Goal: Information Seeking & Learning: Check status

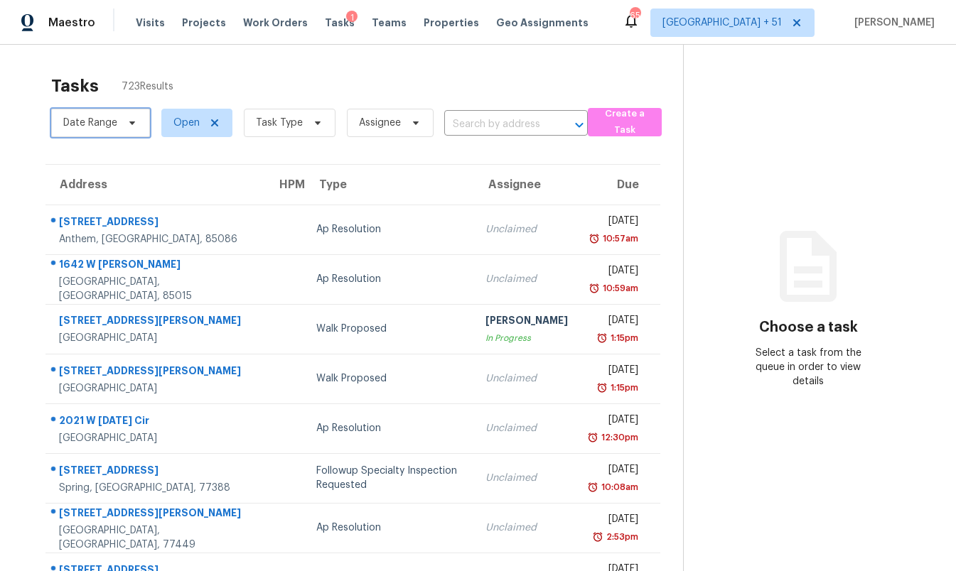
click at [124, 129] on span "Date Range" at bounding box center [100, 123] width 99 height 28
click at [225, 62] on div "Tasks 723 Results Date Range Open Task Type Assignee ​ Create a Task Address HP…" at bounding box center [478, 393] width 956 height 696
click at [110, 122] on span "Date Range" at bounding box center [90, 123] width 54 height 14
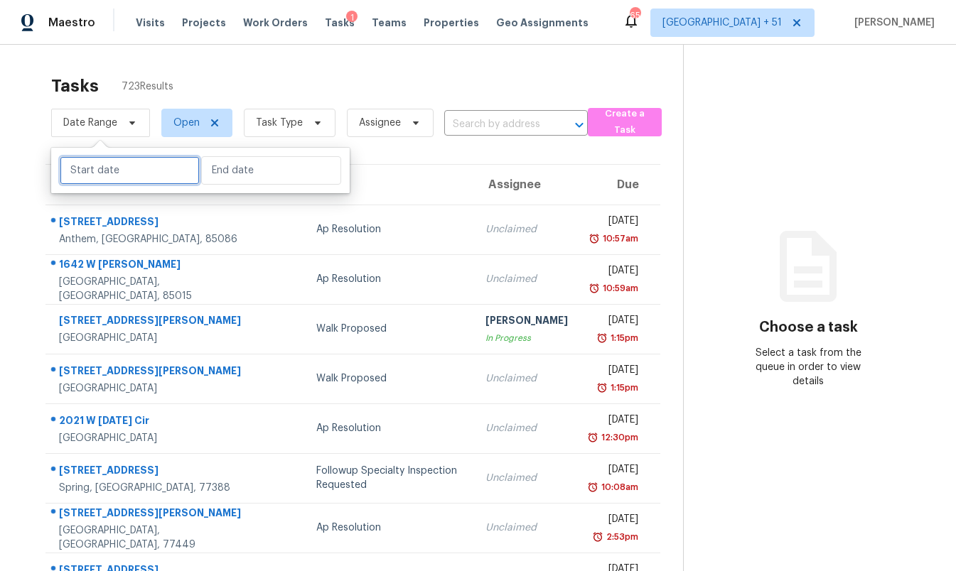
click at [110, 174] on input "text" at bounding box center [130, 170] width 140 height 28
select select "9"
select select "2025"
select select "10"
select select "2025"
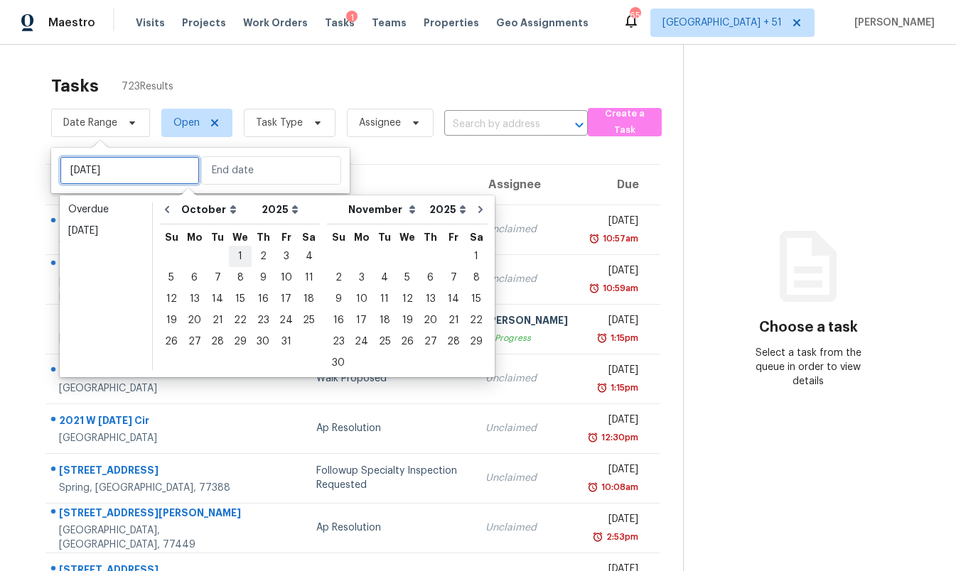
type input "Tue, Oct 07"
click at [237, 252] on div "1" at bounding box center [240, 257] width 23 height 20
type input "Wed, Oct 01"
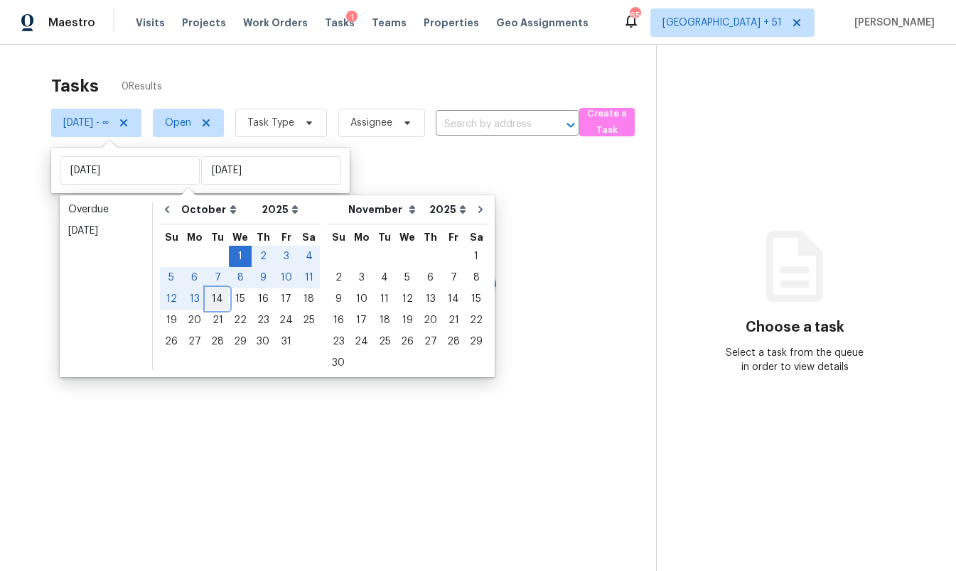
click at [211, 298] on div "14" at bounding box center [217, 299] width 23 height 20
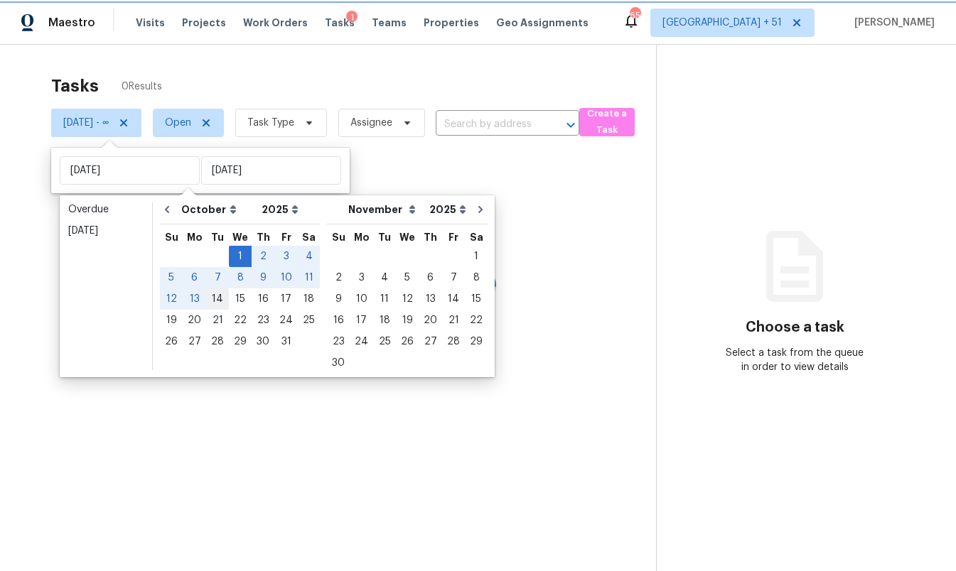
type input "[DATE]"
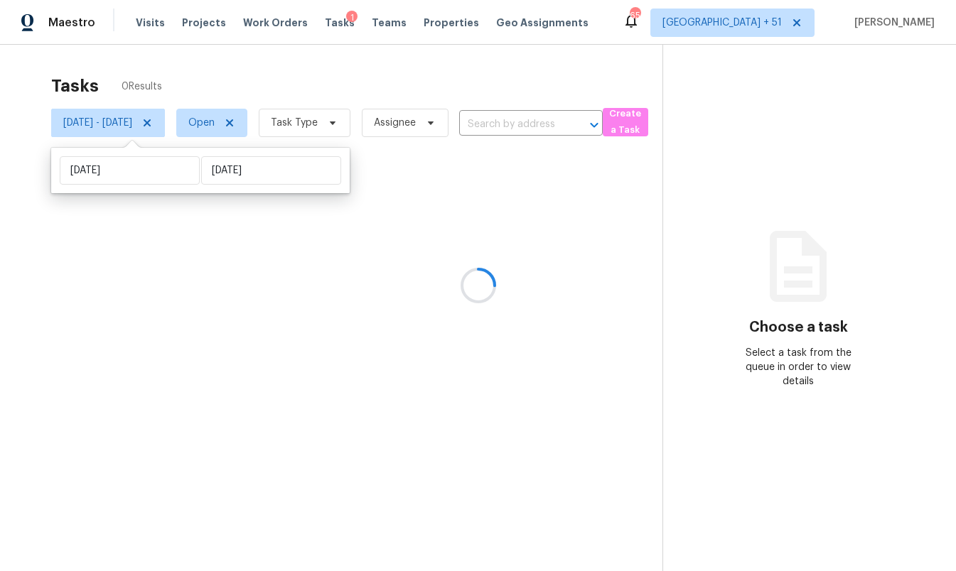
click at [254, 127] on div at bounding box center [478, 285] width 956 height 571
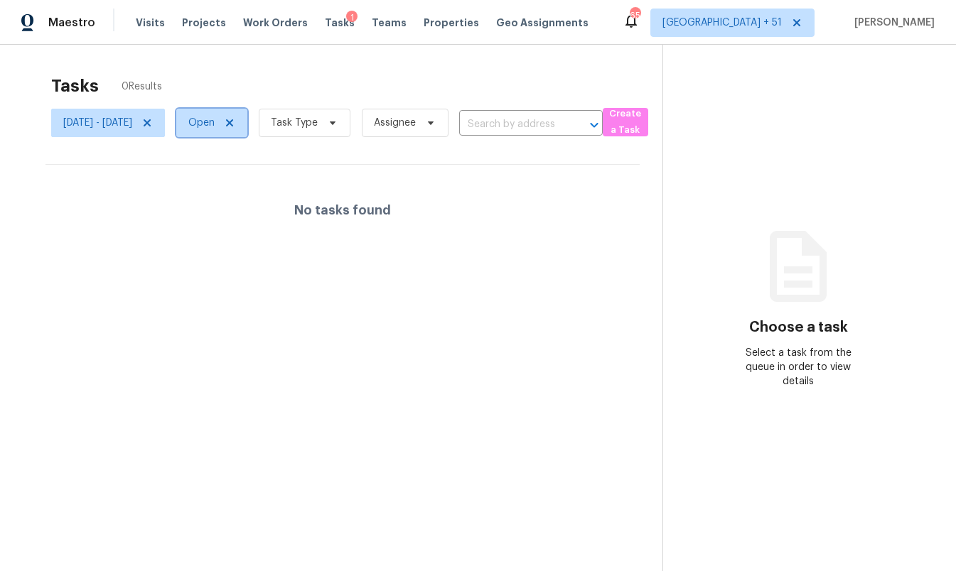
click at [215, 127] on span "Open" at bounding box center [201, 123] width 26 height 14
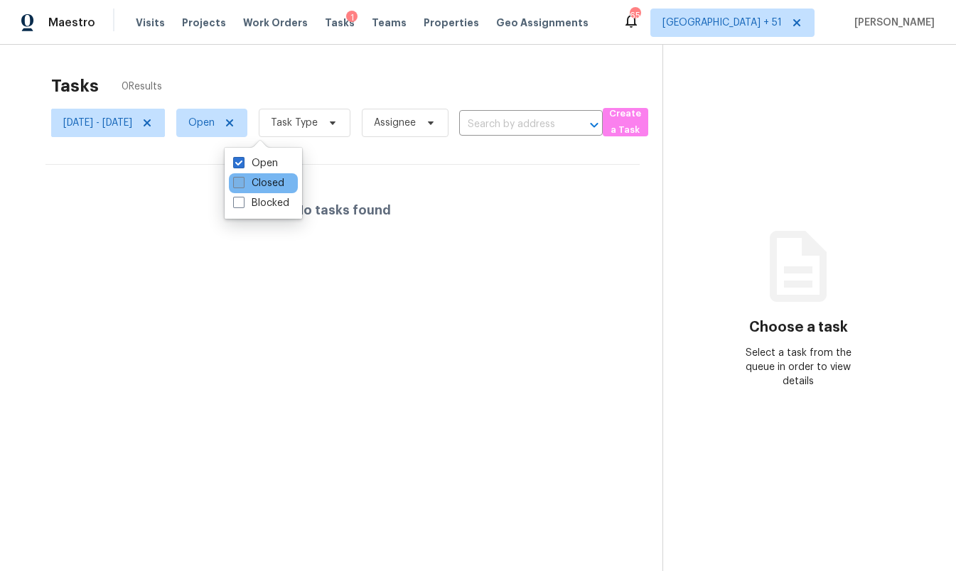
click at [260, 181] on label "Closed" at bounding box center [258, 183] width 51 height 14
click at [242, 181] on input "Closed" at bounding box center [237, 180] width 9 height 9
checkbox input "true"
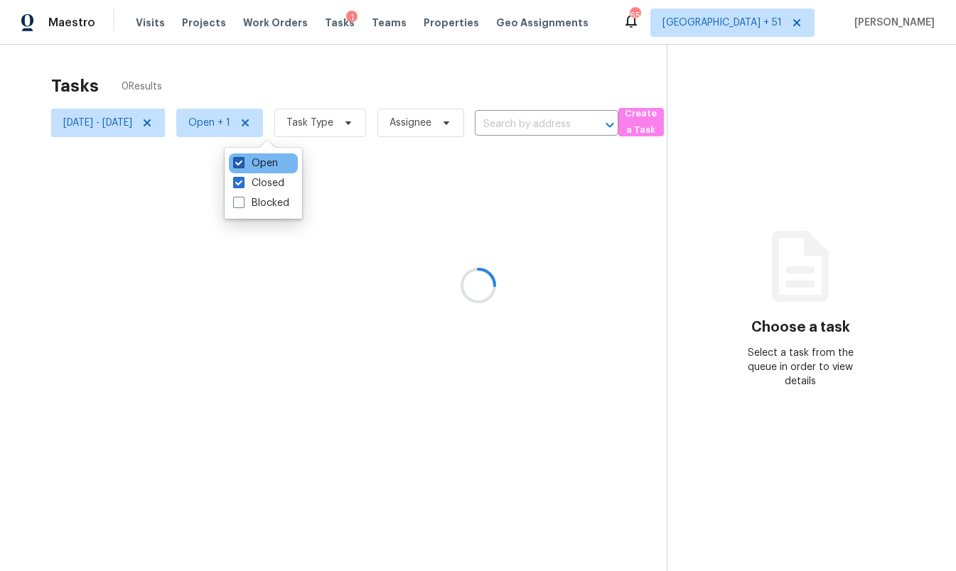
click at [253, 159] on label "Open" at bounding box center [255, 163] width 45 height 14
click at [242, 159] on input "Open" at bounding box center [237, 160] width 9 height 9
checkbox input "false"
click at [352, 122] on div at bounding box center [478, 285] width 956 height 571
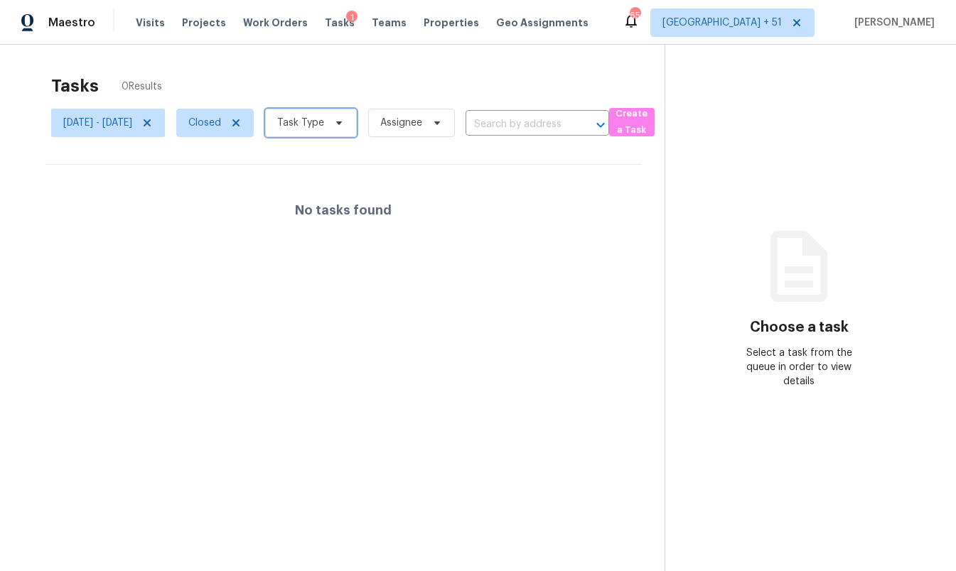
click at [324, 122] on span "Task Type" at bounding box center [300, 123] width 47 height 14
click at [271, 69] on div "Tasks 0 Results" at bounding box center [357, 86] width 613 height 37
click at [139, 20] on span "Visits" at bounding box center [150, 23] width 29 height 14
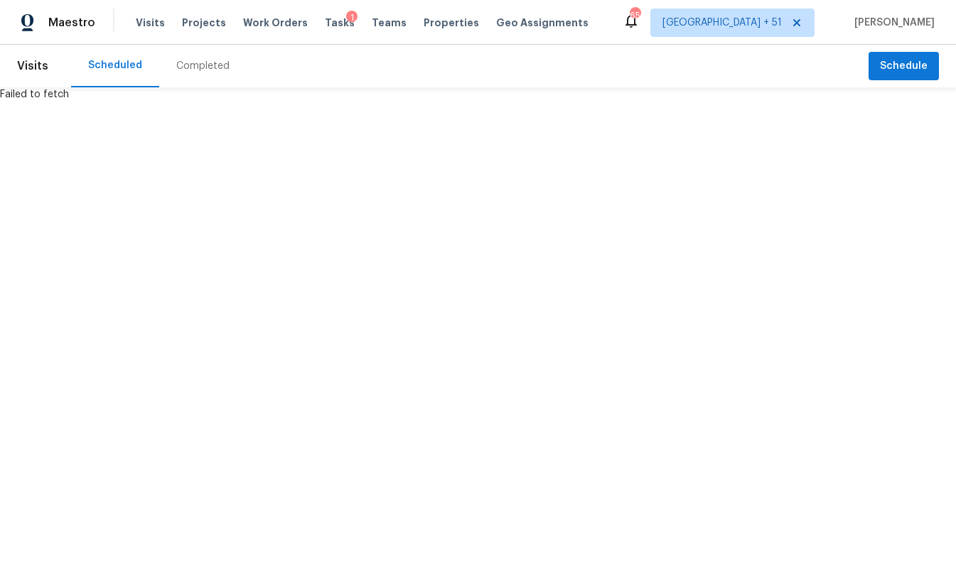
click at [190, 68] on div "Completed" at bounding box center [202, 66] width 53 height 14
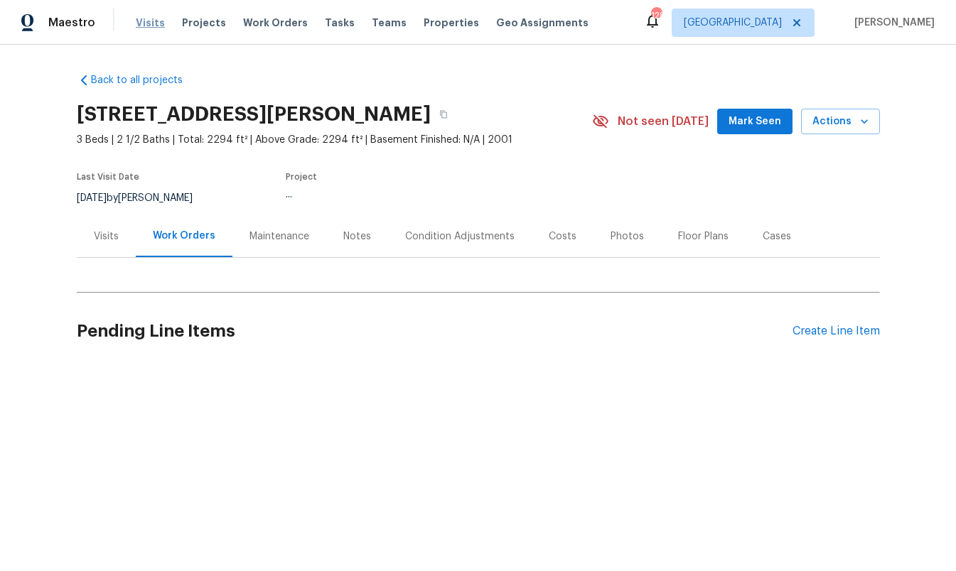
click at [142, 27] on span "Visits" at bounding box center [150, 23] width 29 height 14
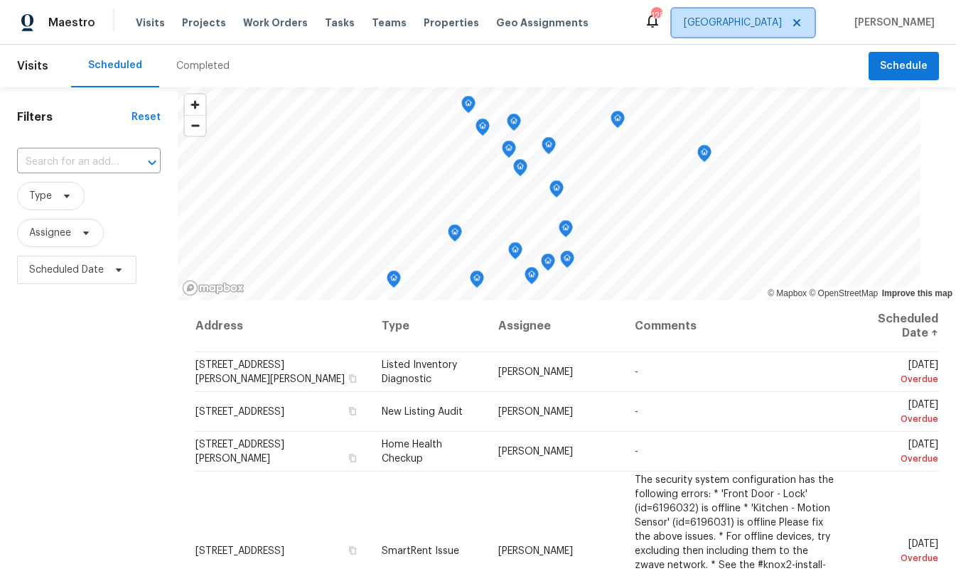
click at [780, 32] on span "Atlanta" at bounding box center [743, 23] width 143 height 28
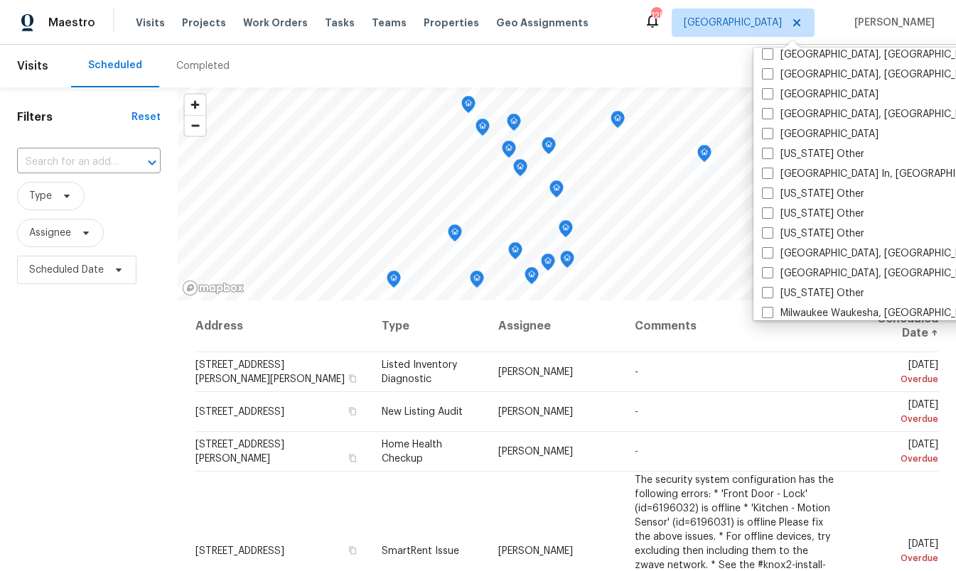
scroll to position [993, 0]
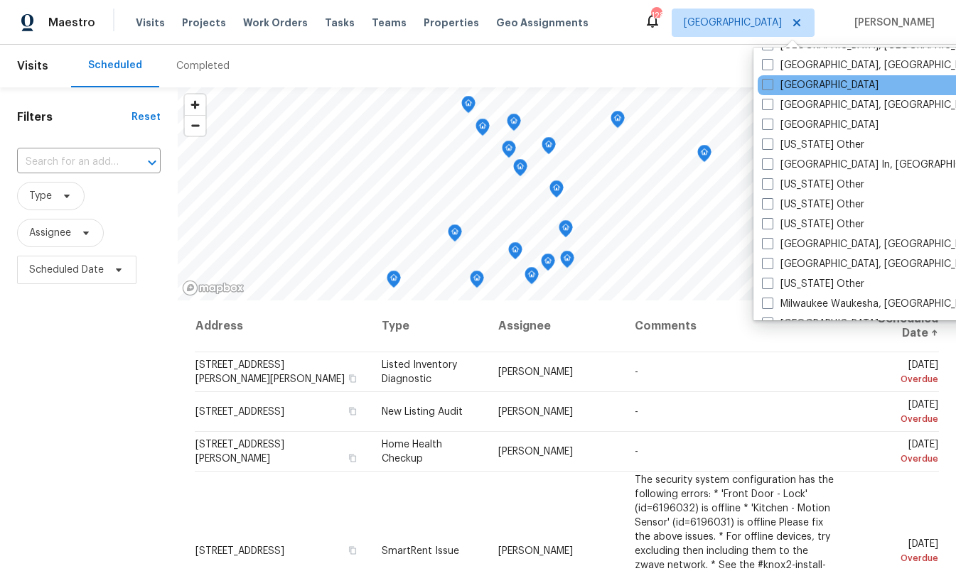
click at [775, 77] on div "Las Vegas" at bounding box center [901, 85] width 286 height 20
click at [768, 84] on span at bounding box center [767, 84] width 11 height 11
click at [768, 84] on input "Las Vegas" at bounding box center [766, 82] width 9 height 9
checkbox input "true"
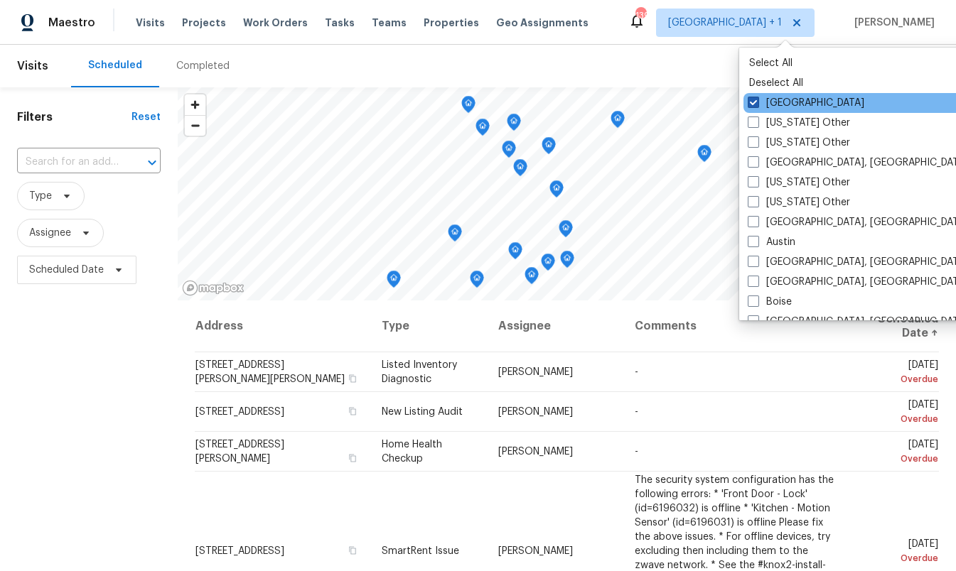
click at [765, 101] on label "Atlanta" at bounding box center [806, 103] width 117 height 14
click at [757, 101] on input "Atlanta" at bounding box center [752, 100] width 9 height 9
checkbox input "false"
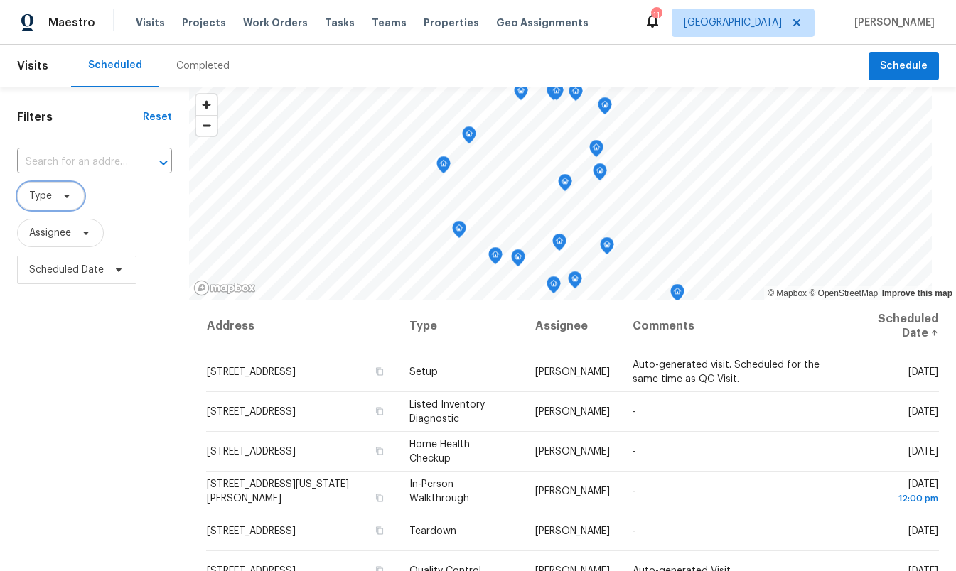
click at [53, 202] on span "Type" at bounding box center [51, 196] width 68 height 28
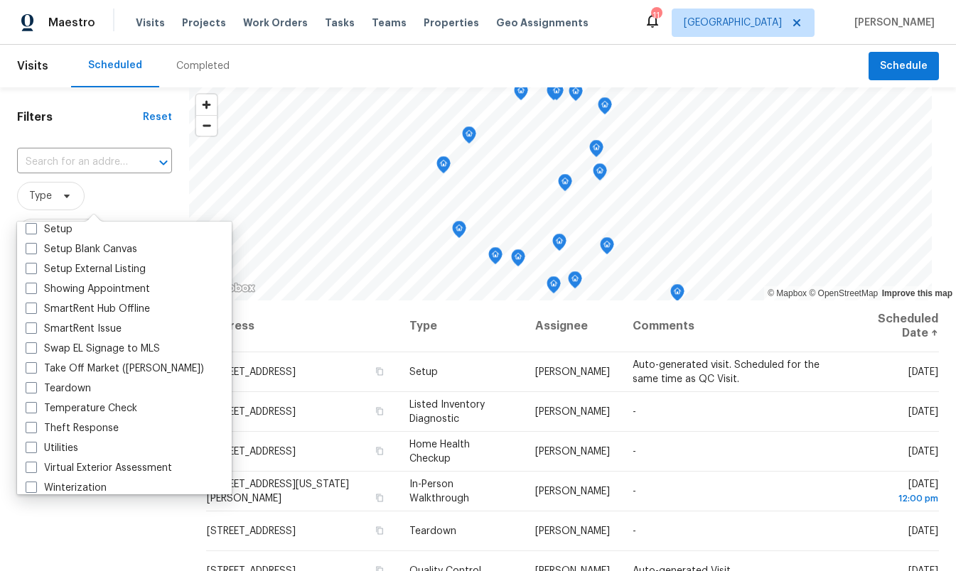
scroll to position [1208, 0]
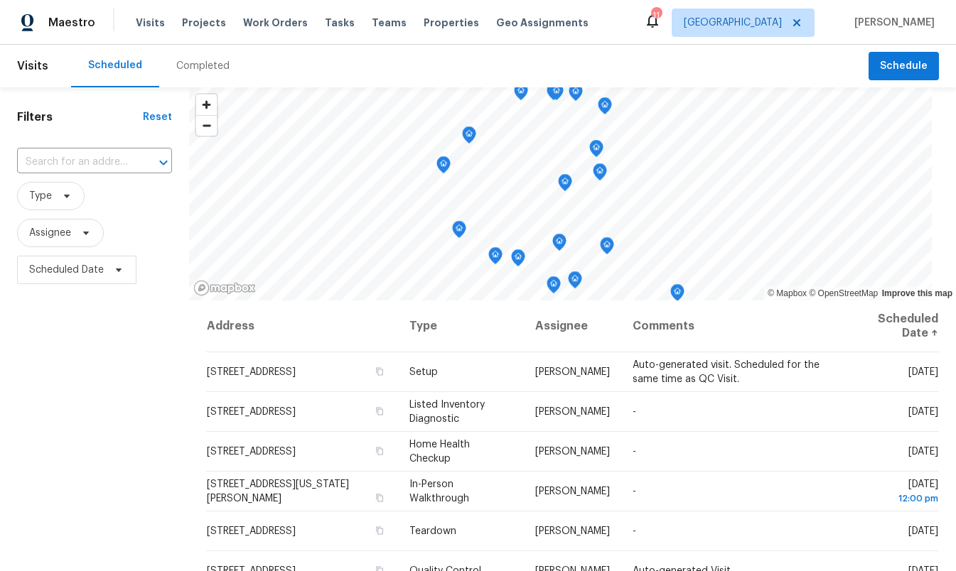
click at [323, 72] on div "Scheduled Completed" at bounding box center [469, 66] width 797 height 43
click at [43, 235] on span "Assignee" at bounding box center [50, 233] width 42 height 14
click at [36, 205] on span "Type" at bounding box center [51, 196] width 68 height 28
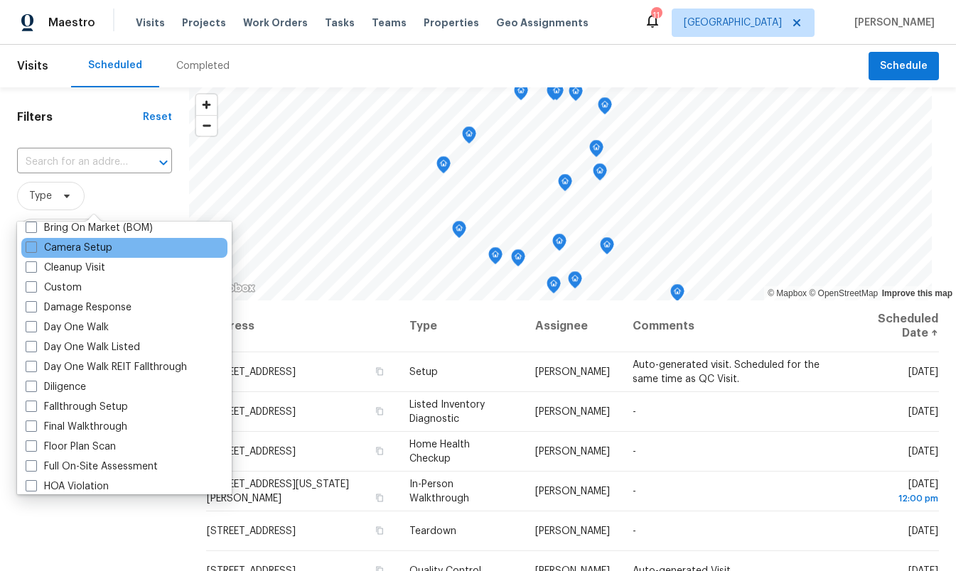
scroll to position [169, 0]
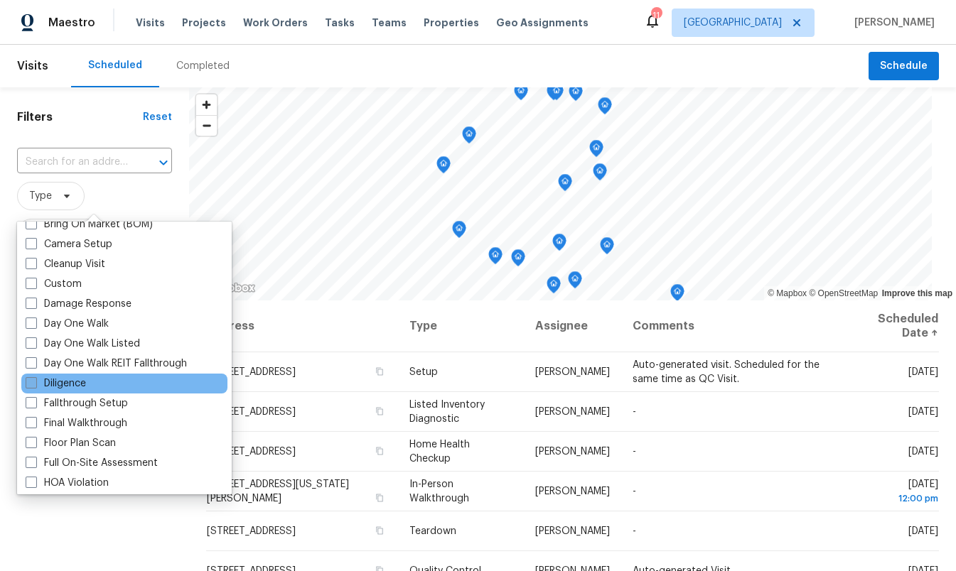
click at [54, 384] on label "Diligence" at bounding box center [56, 384] width 60 height 14
click at [35, 384] on input "Diligence" at bounding box center [30, 381] width 9 height 9
checkbox input "true"
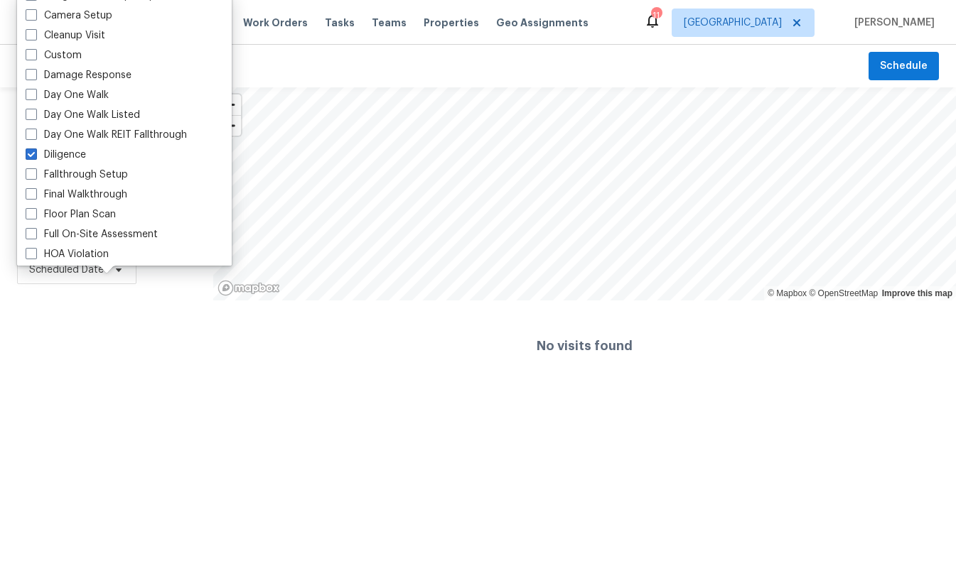
click at [54, 383] on div "Filters Reset ​ Diligence Assignee Scheduled Date" at bounding box center [106, 239] width 213 height 304
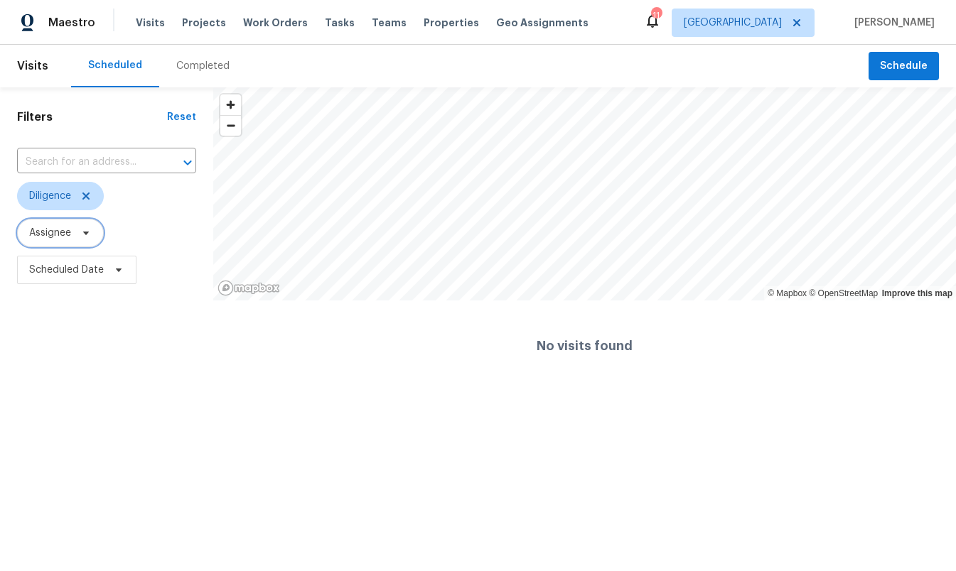
click at [42, 232] on span "Assignee" at bounding box center [50, 233] width 42 height 14
click at [61, 355] on div "Filters Reset ​ Diligence Assignee Scheduled Date" at bounding box center [106, 239] width 213 height 304
click at [194, 59] on div "Completed" at bounding box center [202, 66] width 53 height 14
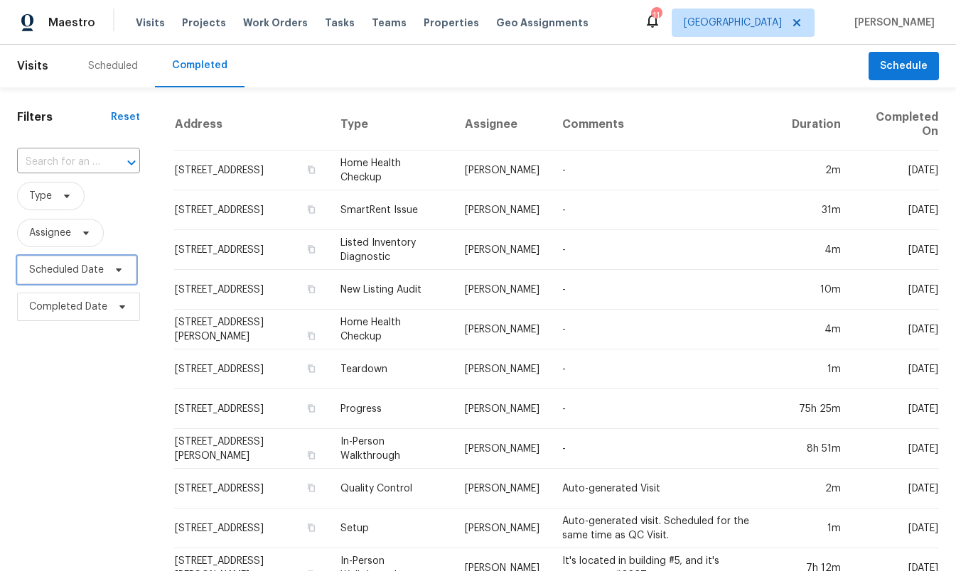
click at [68, 277] on span "Scheduled Date" at bounding box center [76, 270] width 119 height 28
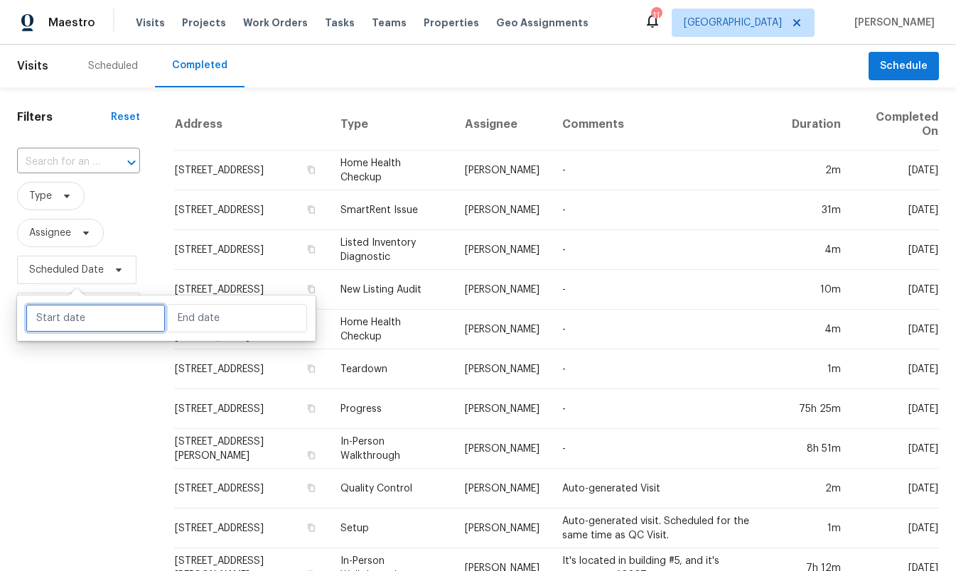
click at [65, 324] on input "text" at bounding box center [96, 318] width 140 height 28
select select "9"
select select "2025"
select select "10"
select select "2025"
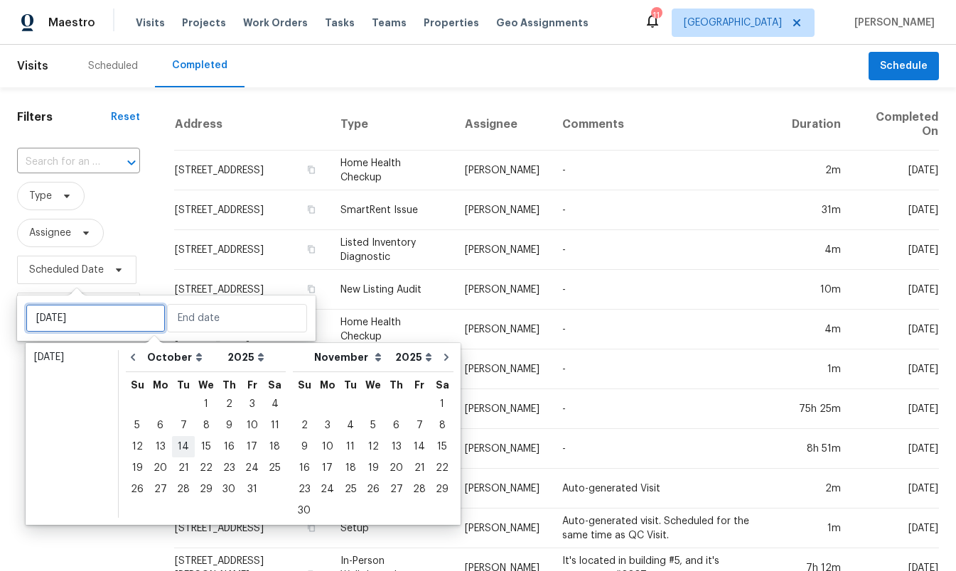
type input "[DATE]"
click at [156, 428] on div "6" at bounding box center [160, 426] width 23 height 20
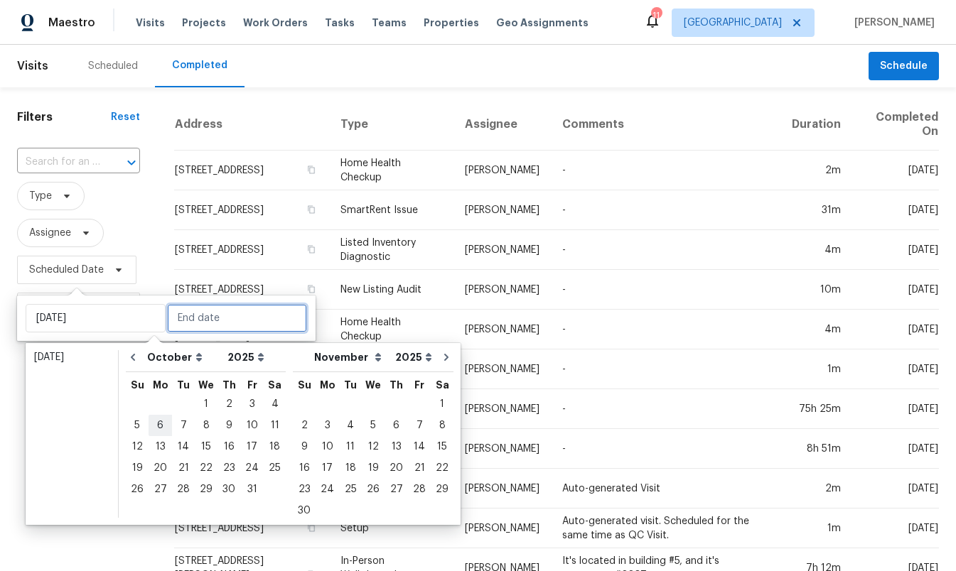
type input "Mon, Oct 06"
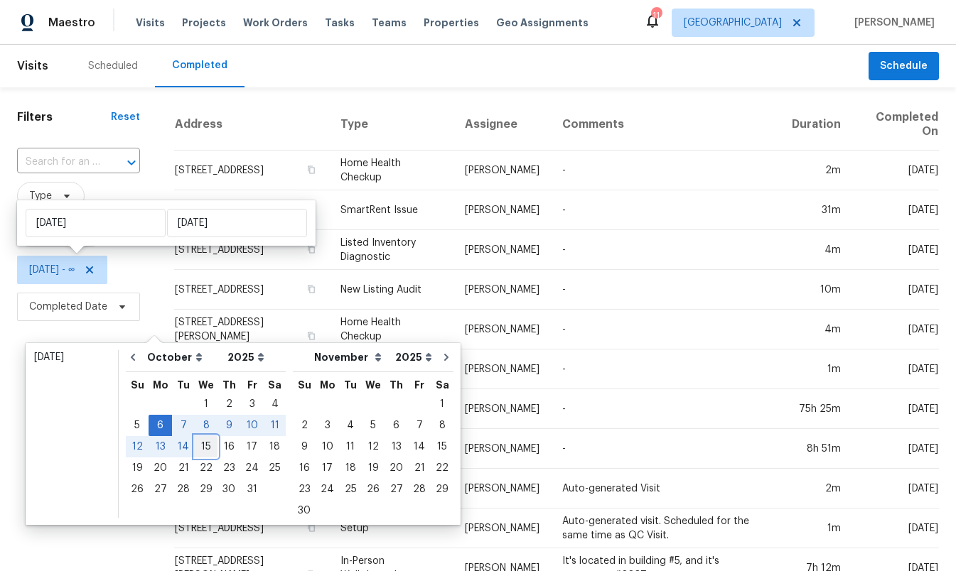
click at [203, 446] on div "15" at bounding box center [206, 447] width 23 height 20
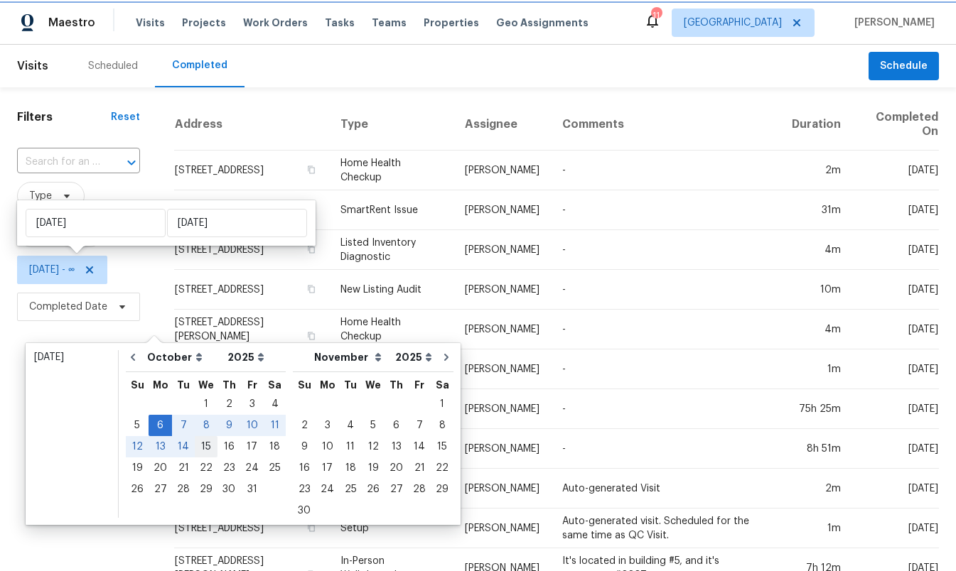
type input "Wed, Oct 15"
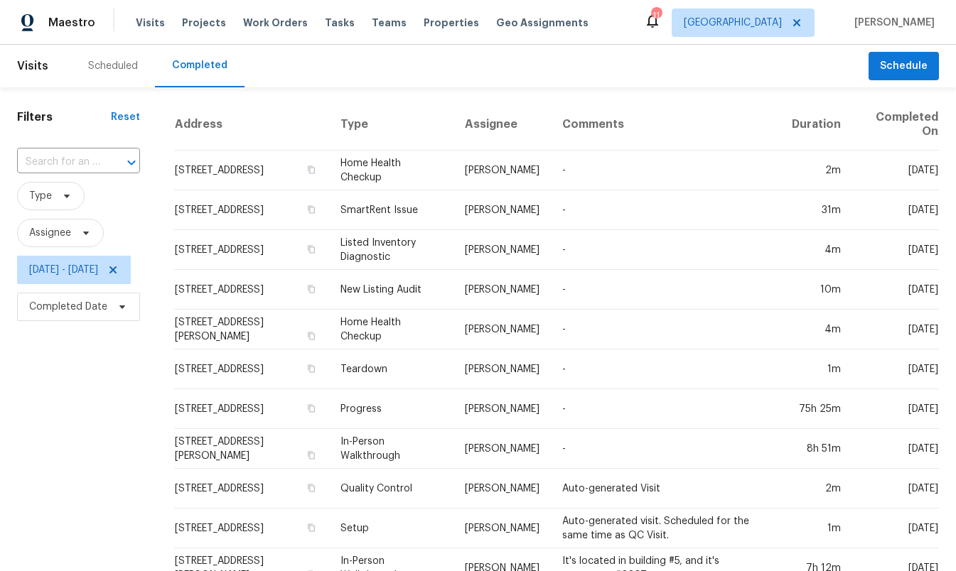
click at [90, 448] on div "Filters Reset ​ Type Assignee Mon, Oct 06 - Wed, Oct 15 Completed Date" at bounding box center [78, 576] width 157 height 978
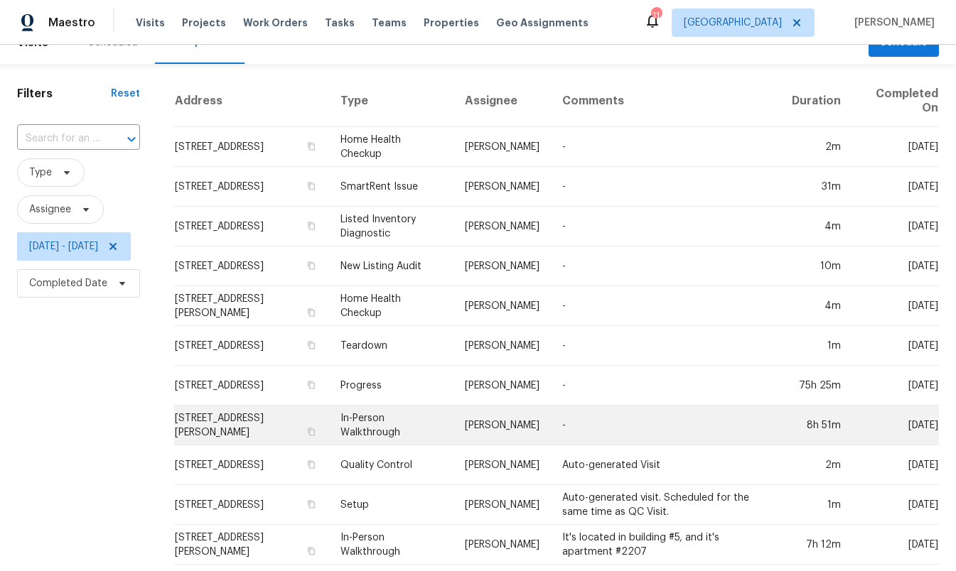
scroll to position [26, 0]
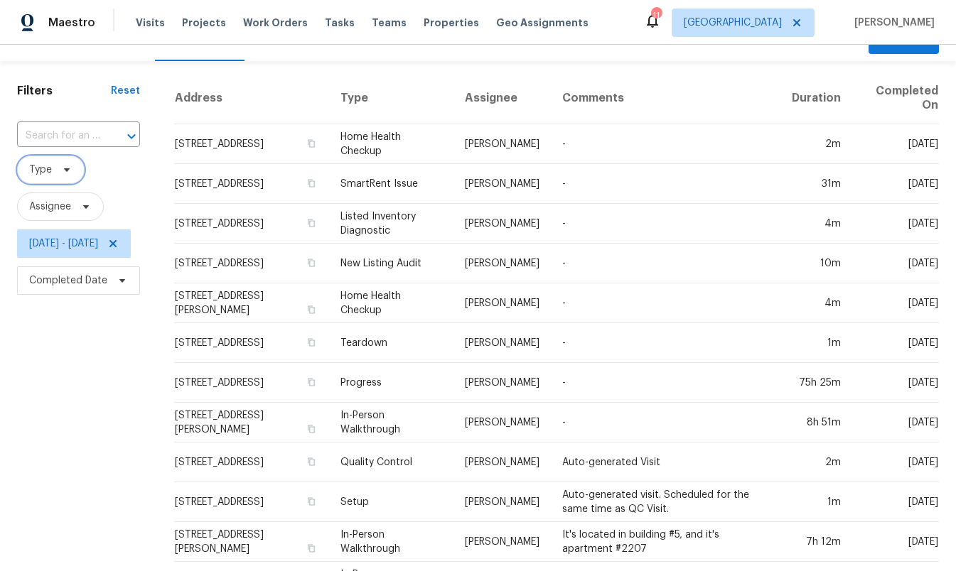
click at [63, 176] on span "Type" at bounding box center [51, 170] width 68 height 28
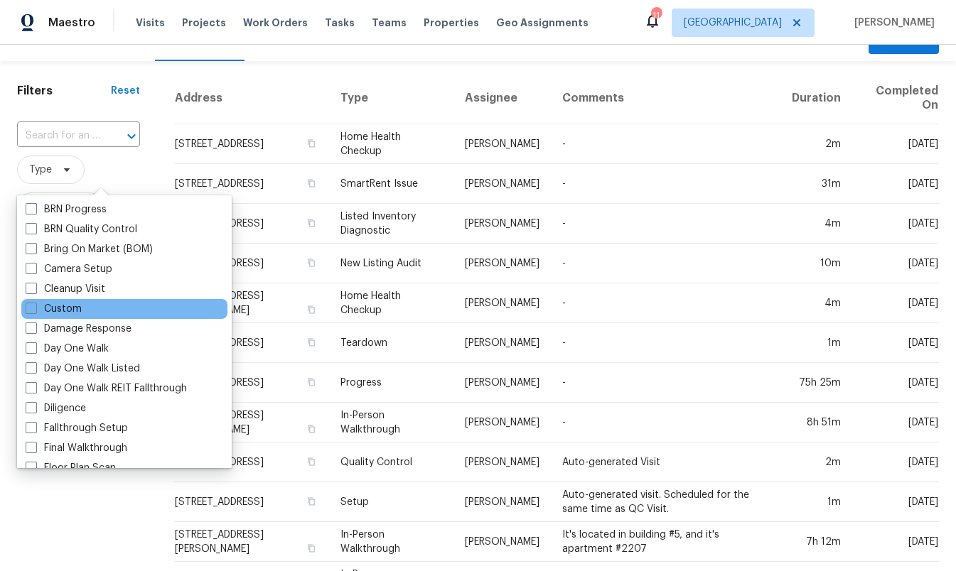
scroll to position [119, 0]
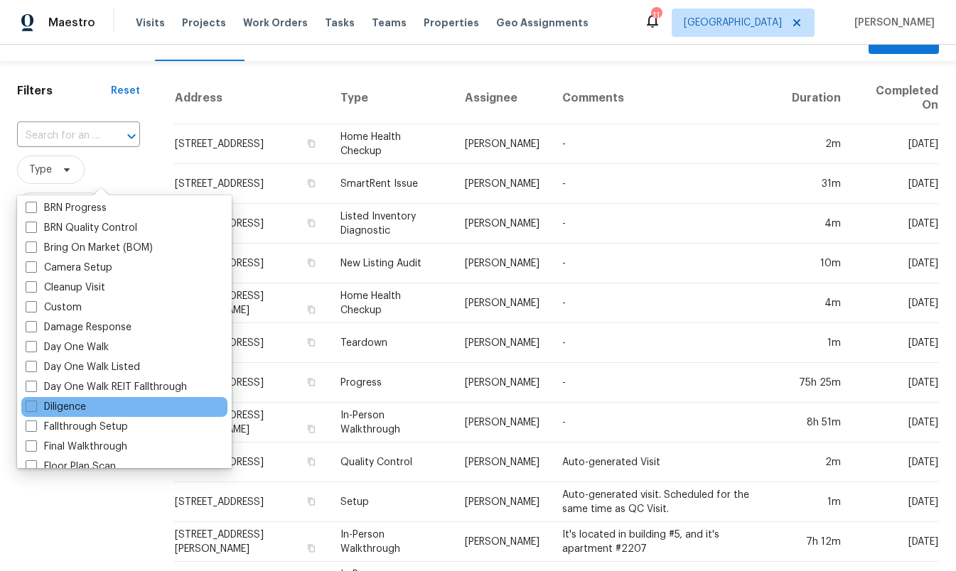
click at [92, 409] on div "Diligence" at bounding box center [124, 407] width 206 height 20
click at [63, 408] on label "Diligence" at bounding box center [56, 407] width 60 height 14
click at [35, 408] on input "Diligence" at bounding box center [30, 404] width 9 height 9
checkbox input "true"
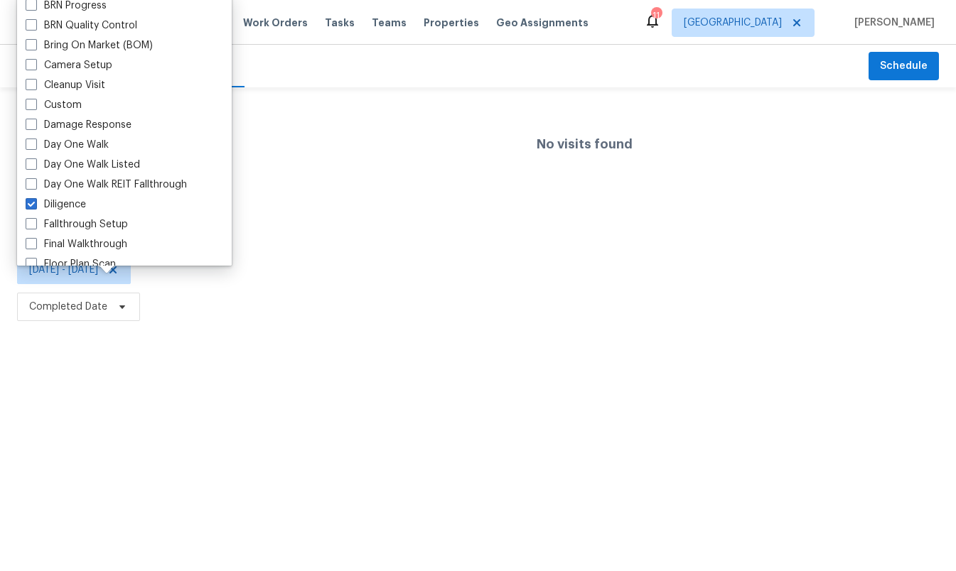
click at [78, 325] on html "Maestro Visits Projects Work Orders Tasks Teams Properties Geo Assignments 11 L…" at bounding box center [478, 162] width 956 height 325
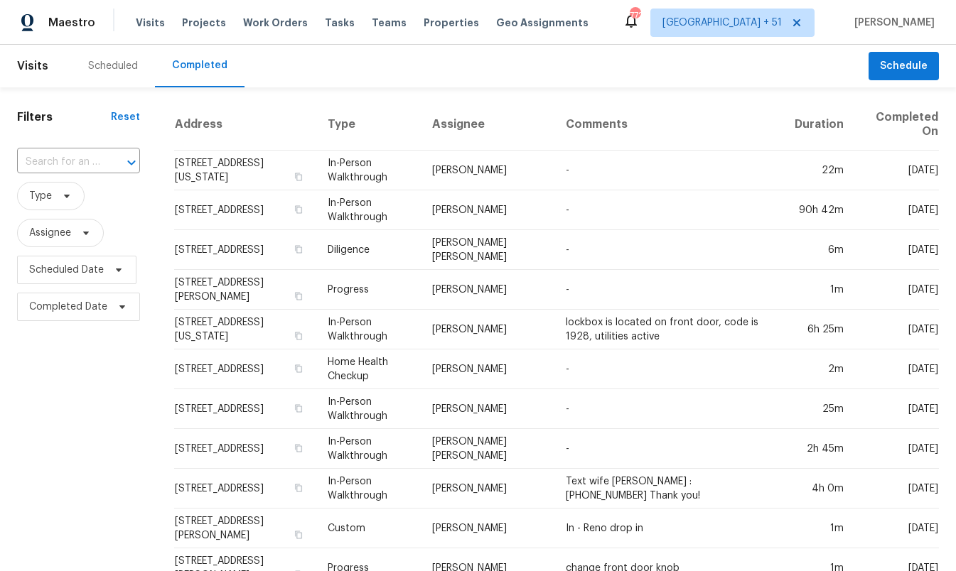
click at [83, 391] on div "Filters Reset ​ Type Assignee Scheduled Date Completed Date" at bounding box center [78, 552] width 157 height 930
